Goal: Transaction & Acquisition: Purchase product/service

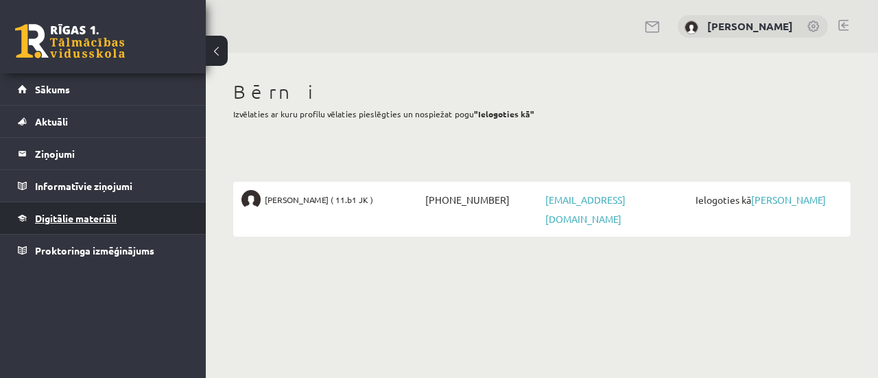
click at [75, 219] on span "Digitālie materiāli" at bounding box center [76, 218] width 82 height 12
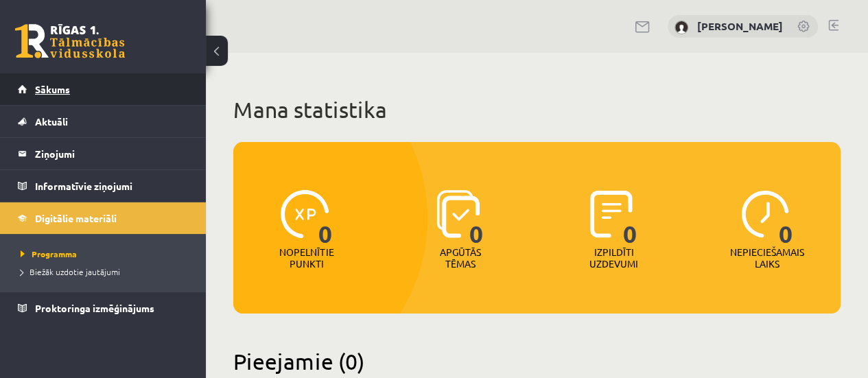
click at [57, 94] on span "Sākums" at bounding box center [52, 89] width 35 height 12
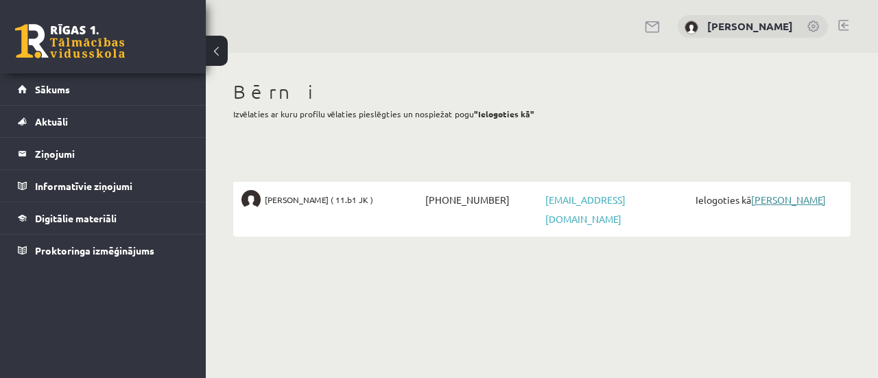
click at [778, 199] on link "[PERSON_NAME]" at bounding box center [788, 199] width 75 height 12
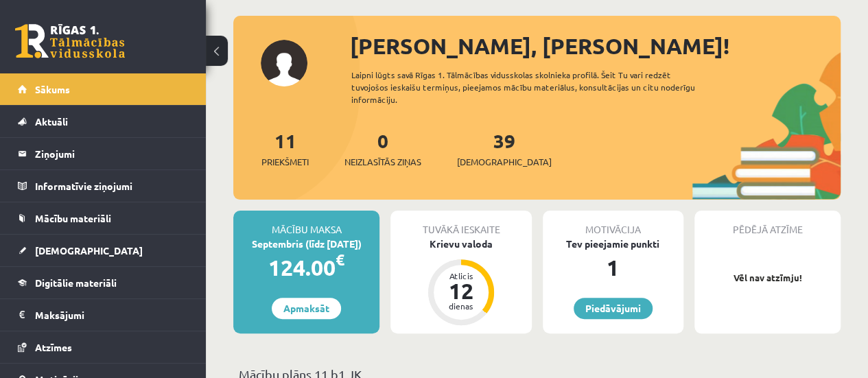
scroll to position [69, 0]
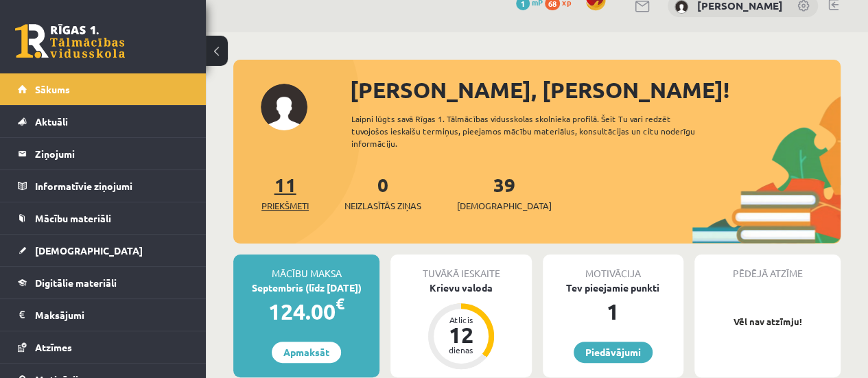
click at [285, 188] on link "11 Priekšmeti" at bounding box center [284, 192] width 47 height 40
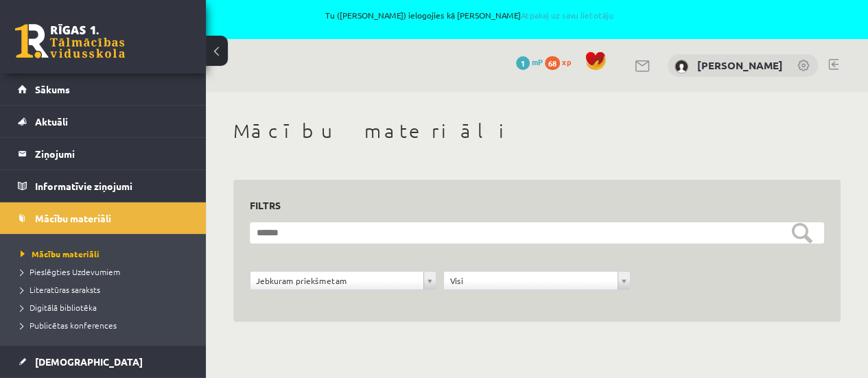
scroll to position [11, 0]
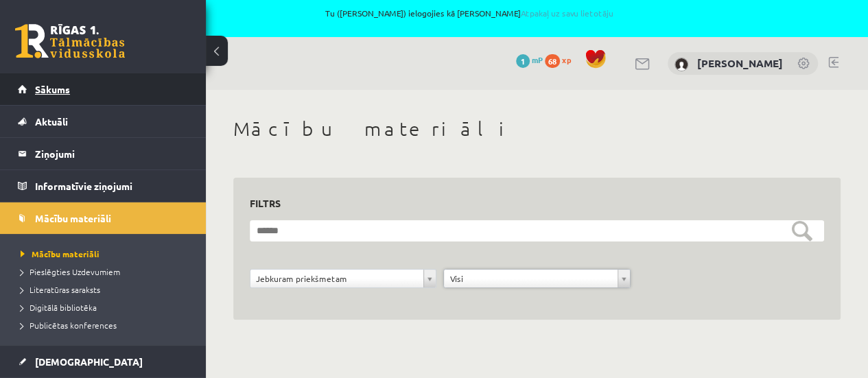
click at [51, 87] on span "Sākums" at bounding box center [52, 89] width 35 height 12
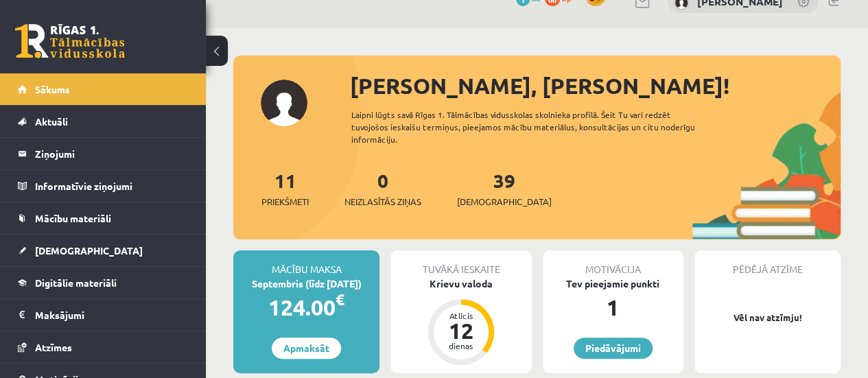
scroll to position [206, 0]
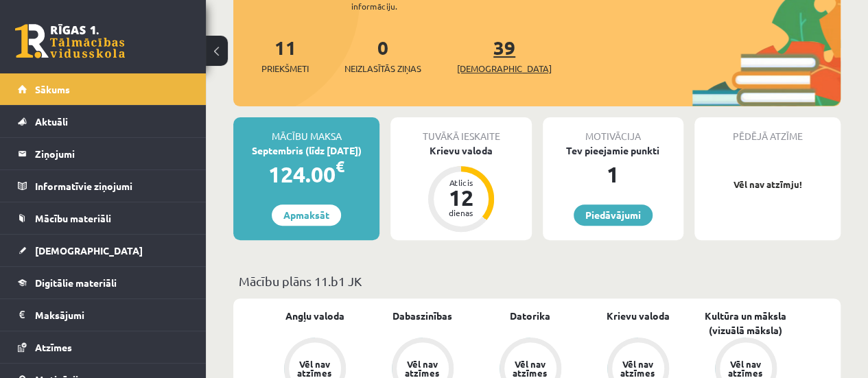
click at [488, 50] on link "39 Ieskaites" at bounding box center [504, 55] width 95 height 40
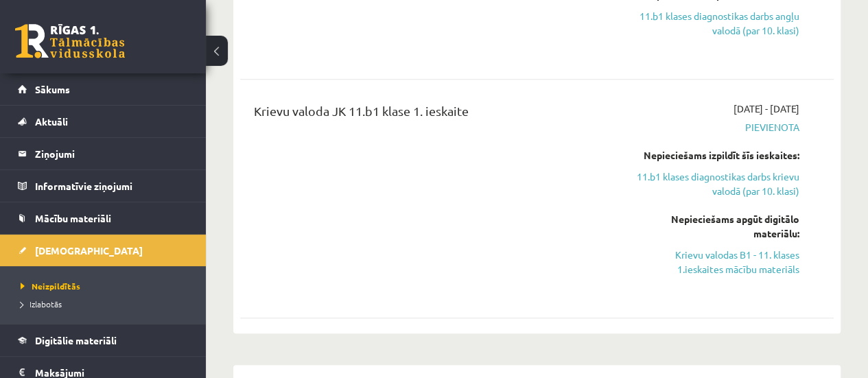
scroll to position [549, 0]
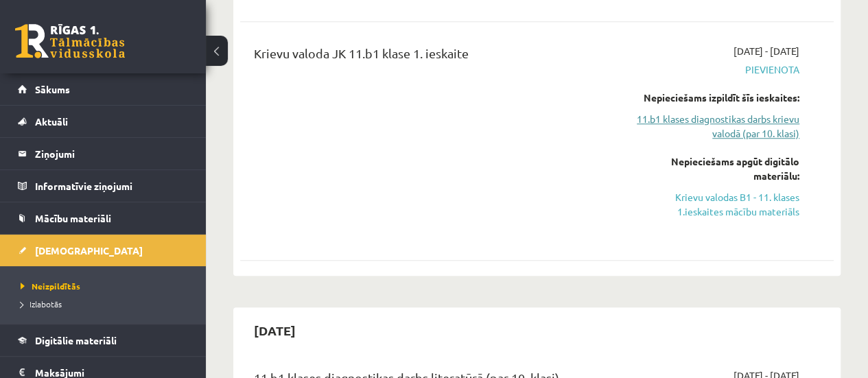
click at [737, 115] on link "11.b1 klases diagnostikas darbs krievu valodā (par 10. klasi)" at bounding box center [715, 126] width 168 height 29
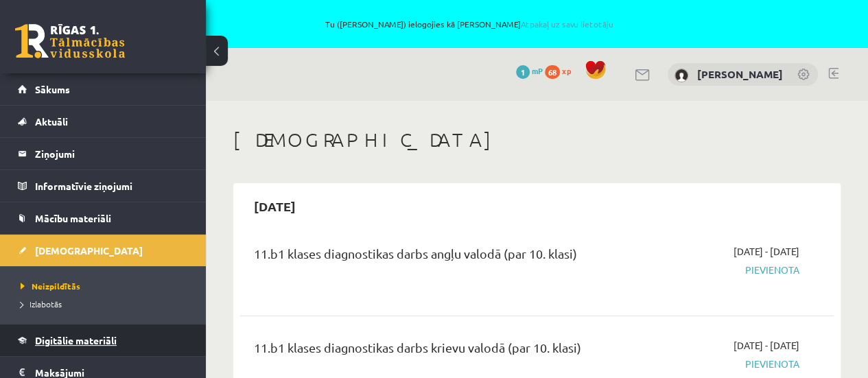
click at [118, 331] on link "Digitālie materiāli" at bounding box center [103, 340] width 171 height 32
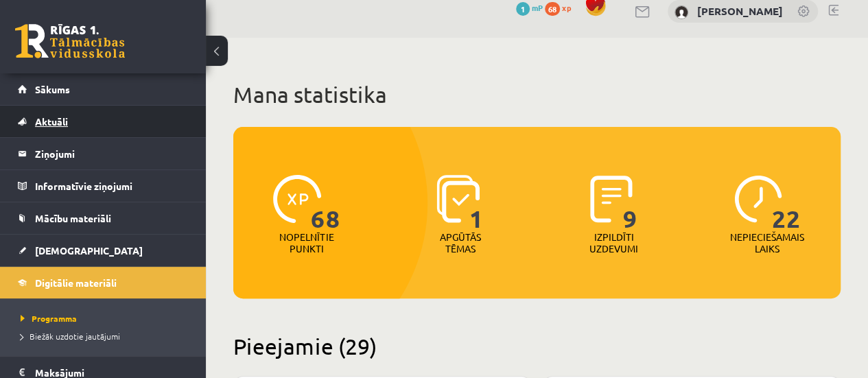
scroll to position [62, 0]
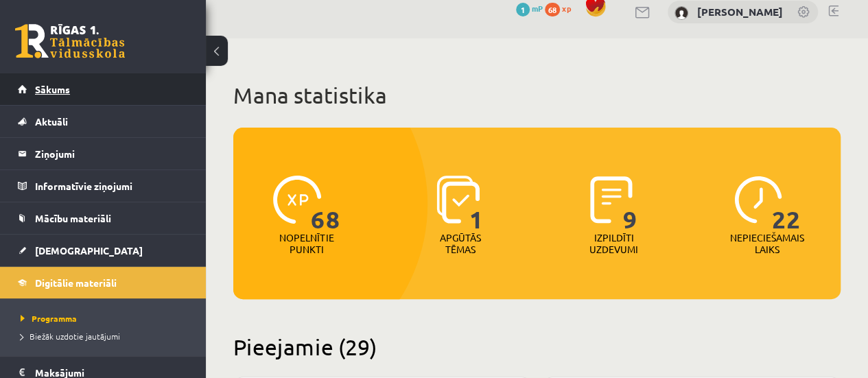
click at [60, 87] on span "Sākums" at bounding box center [52, 89] width 35 height 12
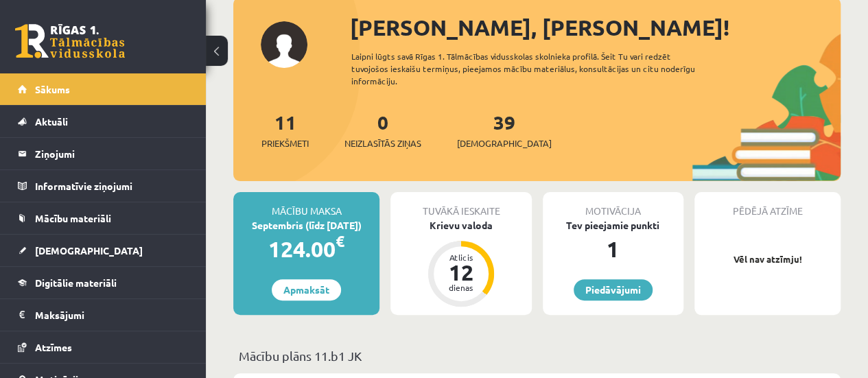
scroll to position [137, 0]
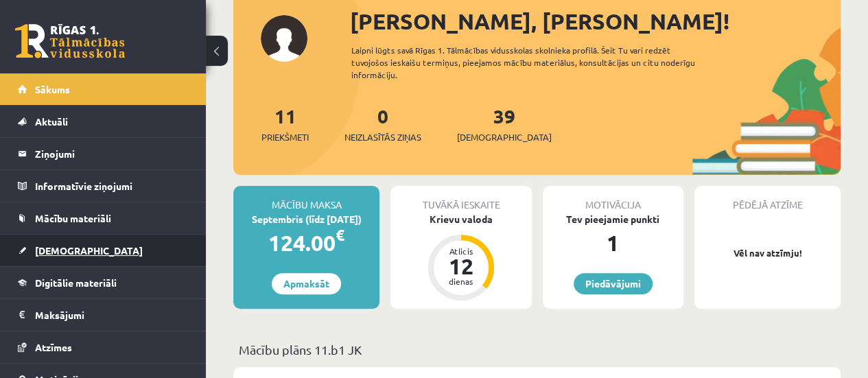
click at [43, 241] on link "[DEMOGRAPHIC_DATA]" at bounding box center [103, 251] width 171 height 32
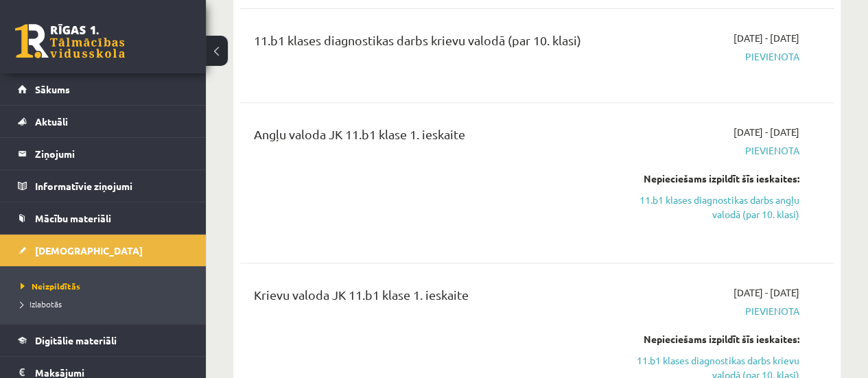
scroll to position [343, 0]
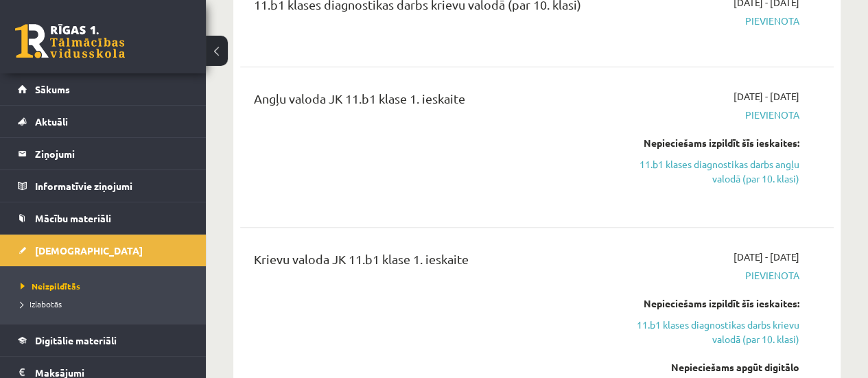
drag, startPoint x: 628, startPoint y: 142, endPoint x: 798, endPoint y: 139, distance: 169.4
click at [798, 139] on div "2025-09-01 - 2025-09-15 Pievienota Nepieciešams izpildīt šīs ieskaites: 11.b1 k…" at bounding box center [715, 147] width 189 height 116
click at [798, 139] on div "Nepieciešams izpildīt šīs ieskaites:" at bounding box center [715, 143] width 168 height 14
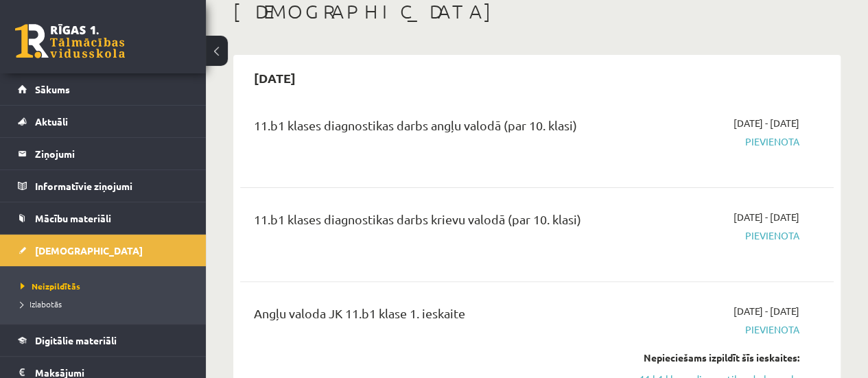
scroll to position [0, 0]
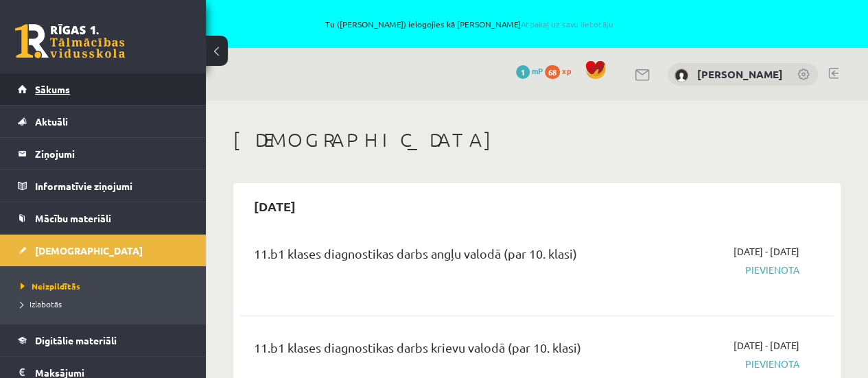
click at [66, 87] on span "Sākums" at bounding box center [52, 89] width 35 height 12
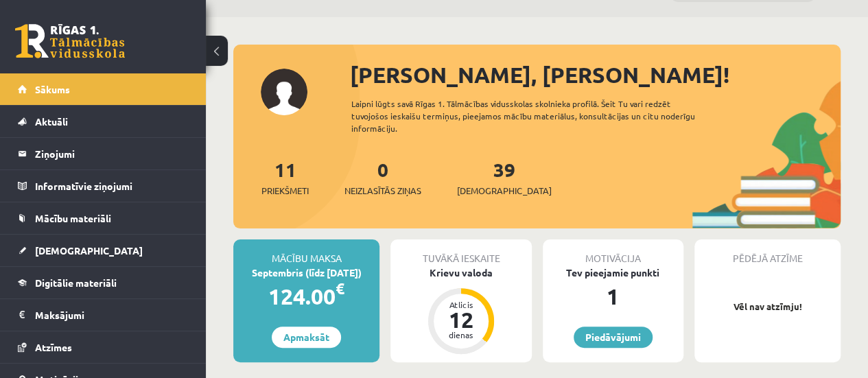
scroll to position [137, 0]
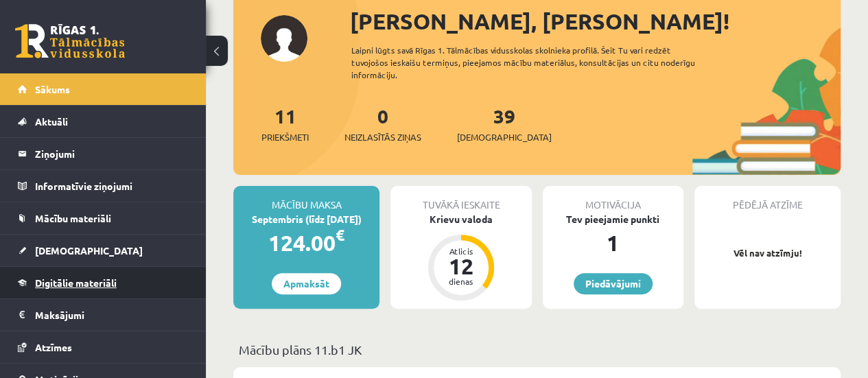
click at [74, 283] on span "Digitālie materiāli" at bounding box center [76, 282] width 82 height 12
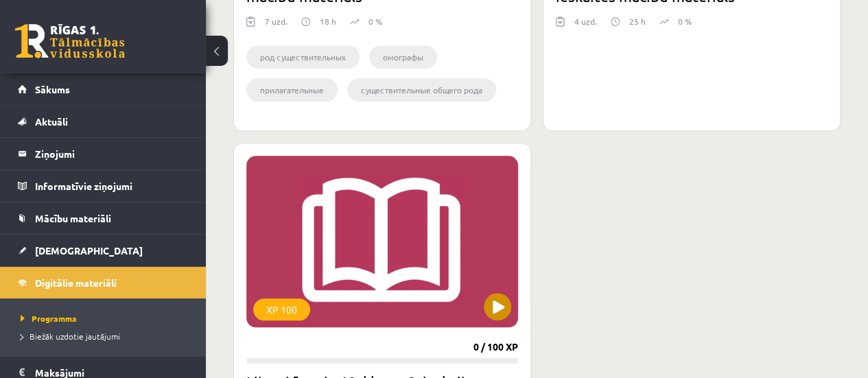
scroll to position [5966, 0]
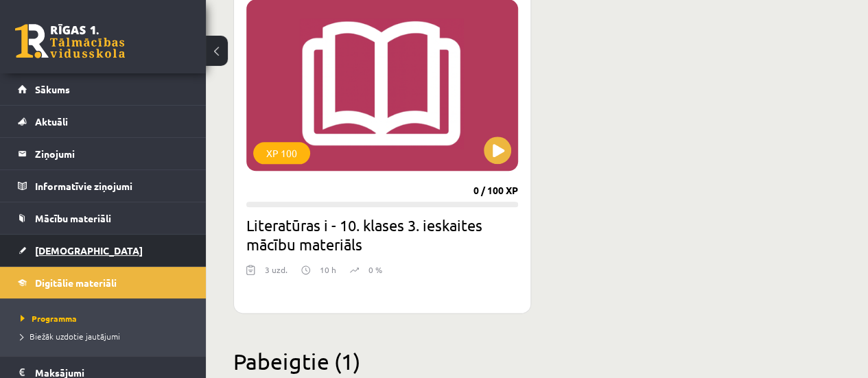
click at [122, 246] on link "[DEMOGRAPHIC_DATA]" at bounding box center [103, 251] width 171 height 32
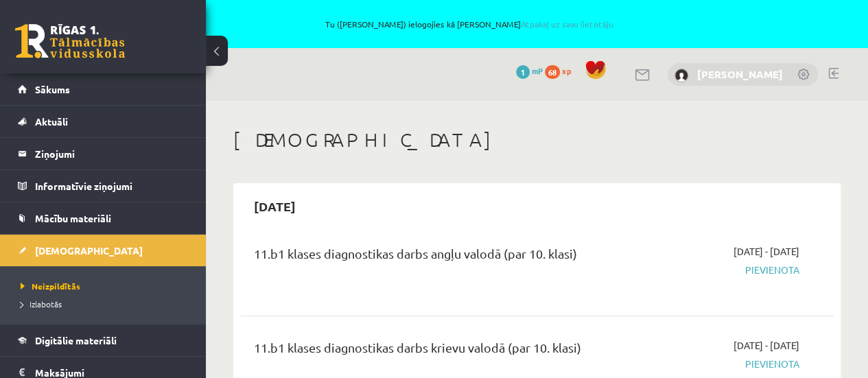
click at [724, 73] on link "[PERSON_NAME]" at bounding box center [740, 74] width 86 height 14
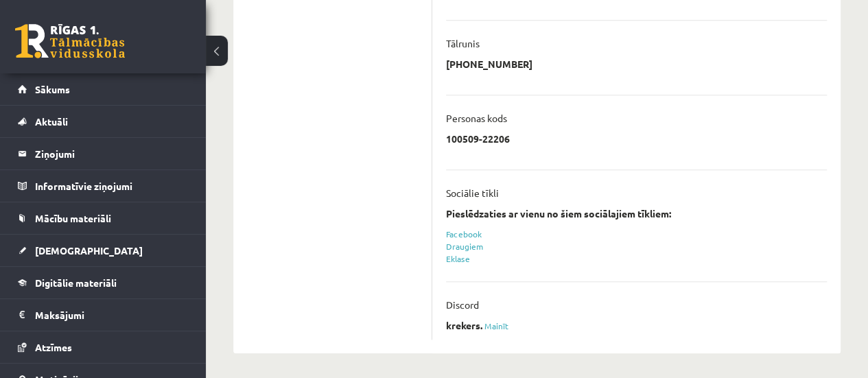
scroll to position [538, 0]
drag, startPoint x: 448, startPoint y: 322, endPoint x: 466, endPoint y: 323, distance: 18.6
click at [466, 323] on p "krekers." at bounding box center [464, 324] width 36 height 12
click at [388, 242] on ul "Profils Atzīmes Maksājumi [GEOGRAPHIC_DATA] Mana motivācija" at bounding box center [339, 37] width 185 height 601
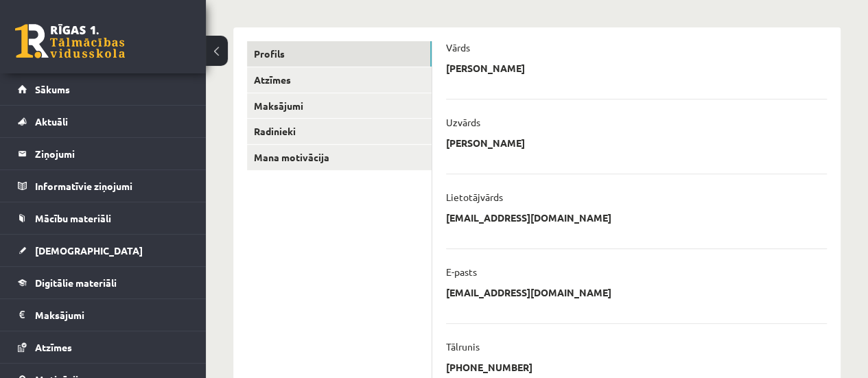
scroll to position [195, 0]
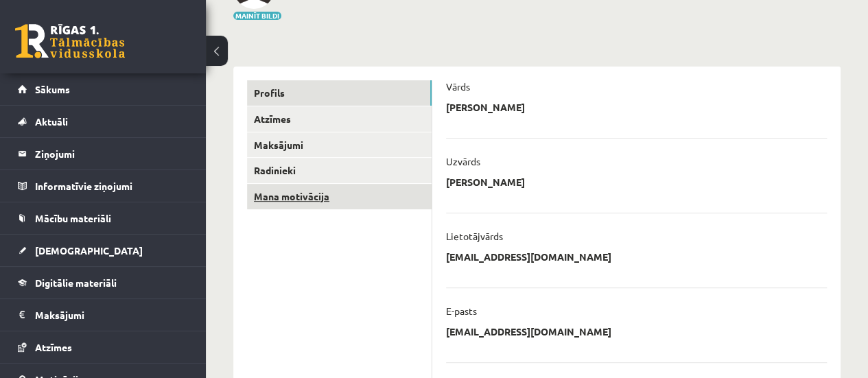
click at [334, 197] on link "Mana motivācija" at bounding box center [339, 196] width 184 height 25
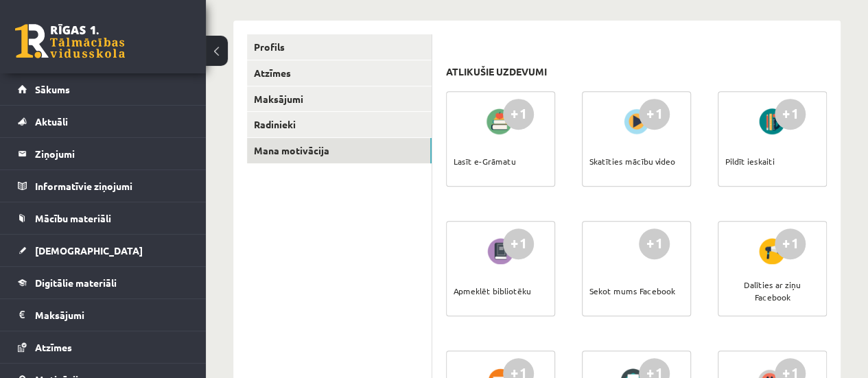
scroll to position [225, 0]
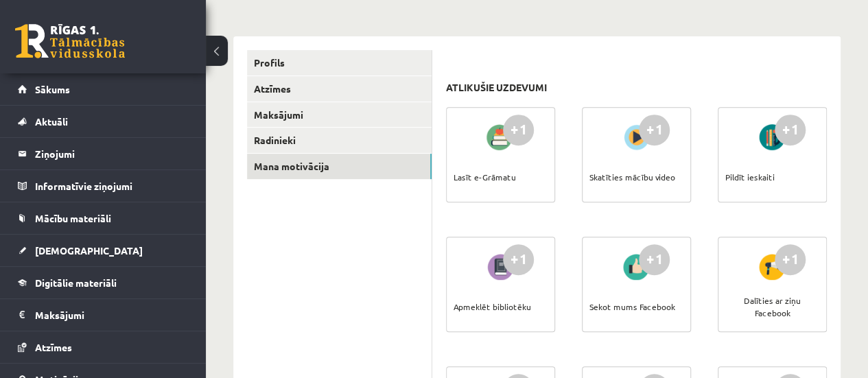
drag, startPoint x: 588, startPoint y: 176, endPoint x: 678, endPoint y: 176, distance: 89.2
click at [678, 176] on div "+1 Skatīties mācību video" at bounding box center [636, 154] width 109 height 95
click at [675, 171] on div "+1 Skatīties mācību video" at bounding box center [636, 154] width 109 height 95
click at [652, 127] on div "+1" at bounding box center [653, 130] width 31 height 31
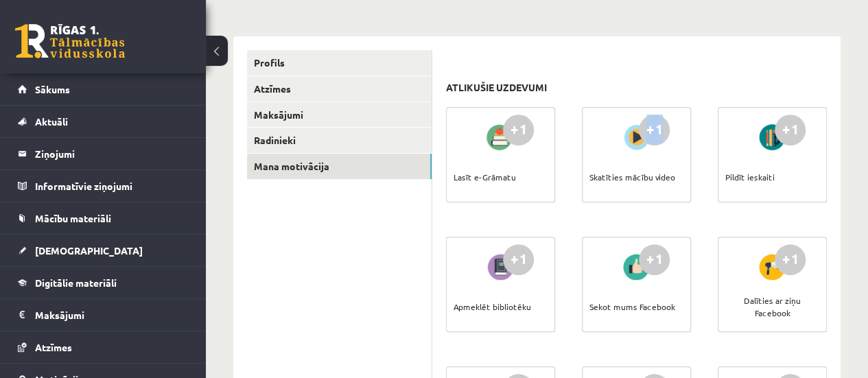
click at [652, 127] on div "+1" at bounding box center [653, 130] width 31 height 31
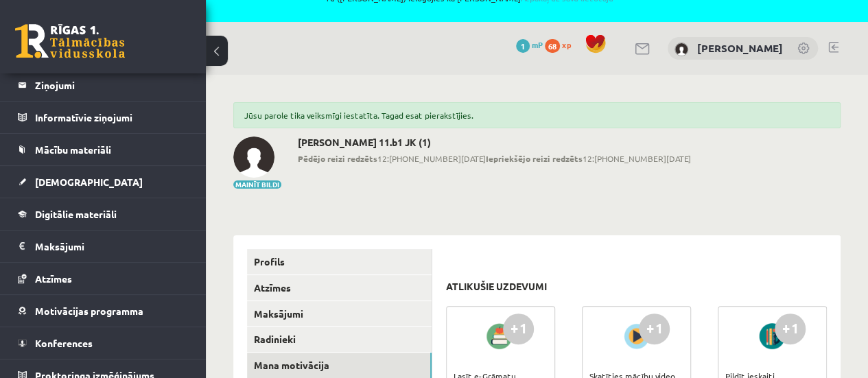
scroll to position [0, 0]
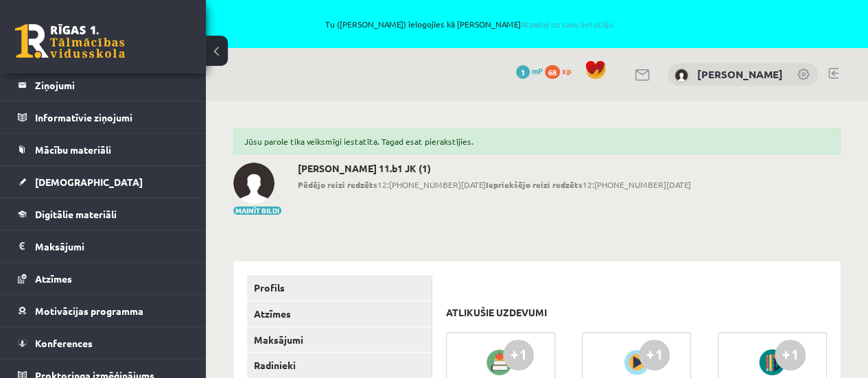
click at [516, 71] on span "1" at bounding box center [523, 72] width 14 height 14
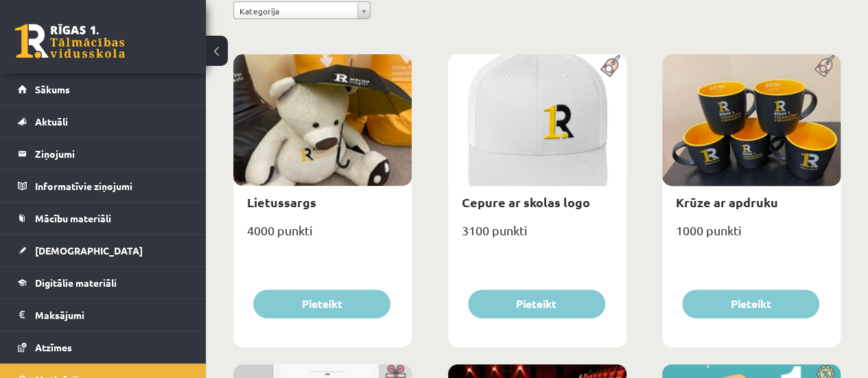
scroll to position [202, 0]
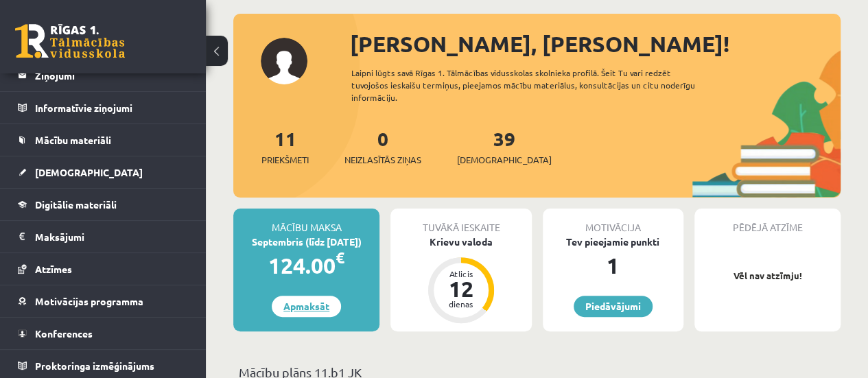
scroll to position [137, 0]
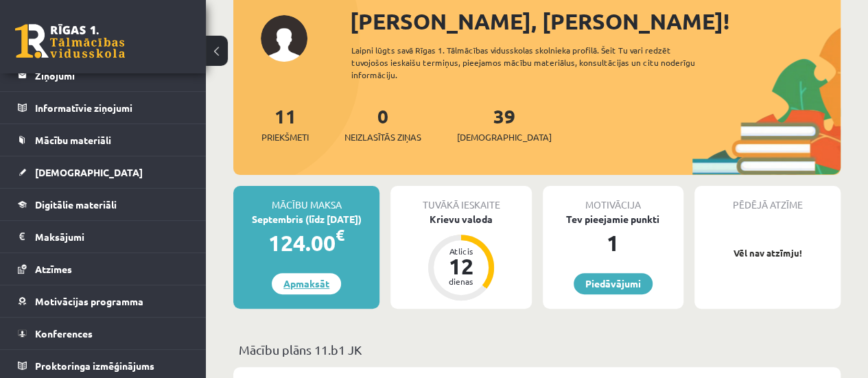
click at [298, 285] on link "Apmaksāt" at bounding box center [306, 283] width 69 height 21
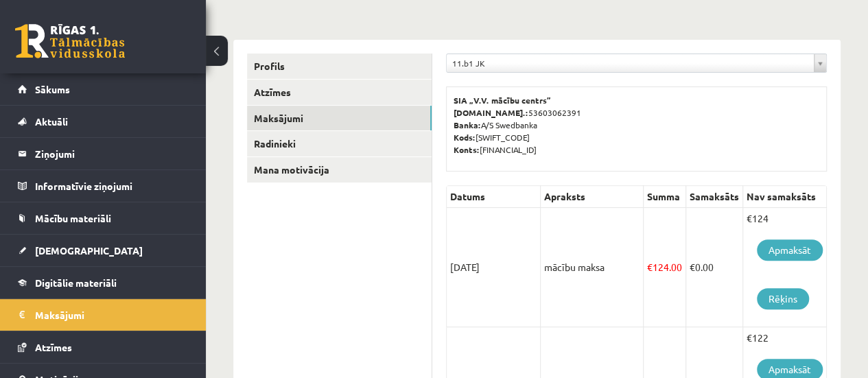
scroll to position [206, 0]
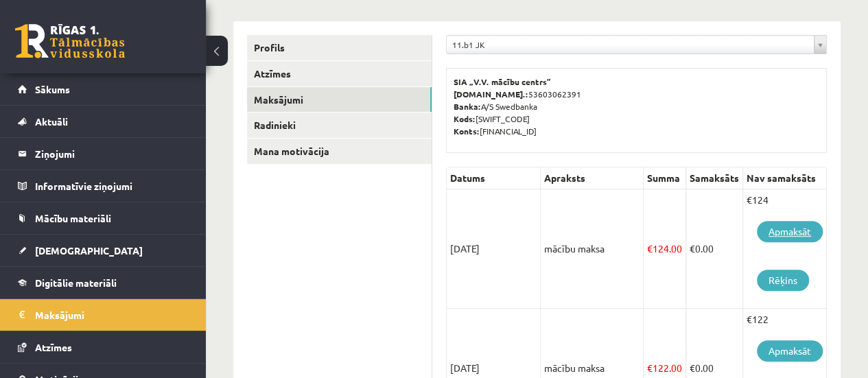
click at [789, 230] on link "Apmaksāt" at bounding box center [789, 231] width 66 height 21
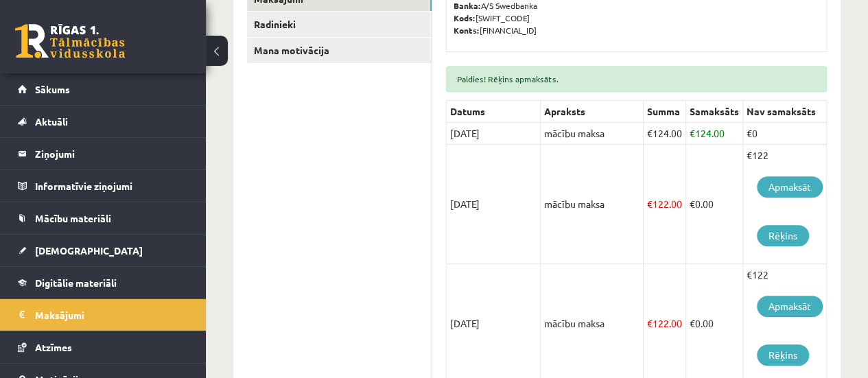
scroll to position [343, 0]
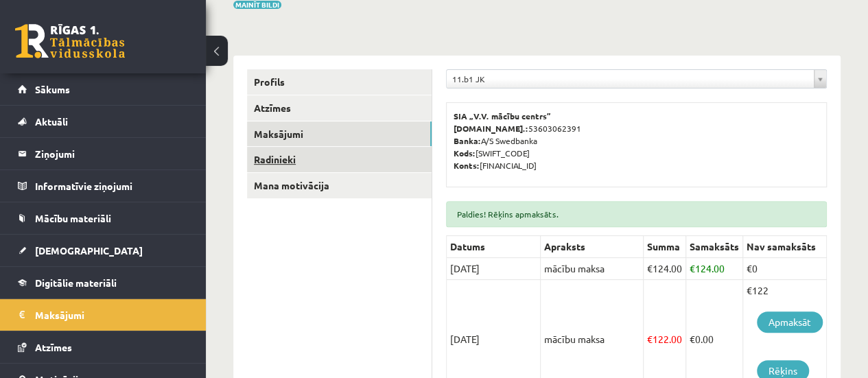
click at [350, 163] on link "Radinieki" at bounding box center [339, 159] width 184 height 25
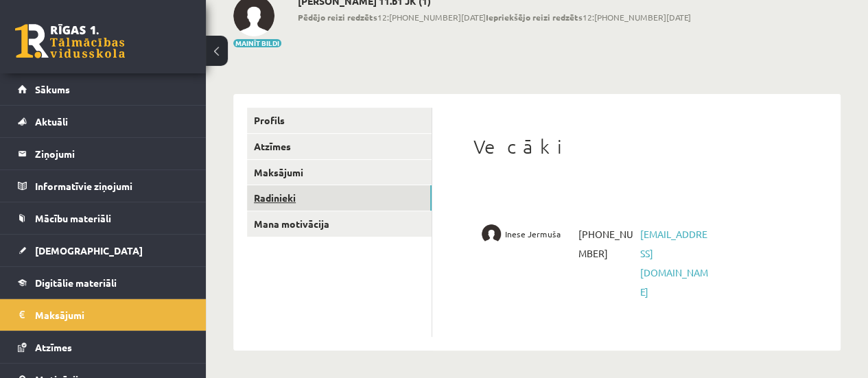
scroll to position [128, 0]
